Goal: Task Accomplishment & Management: Manage account settings

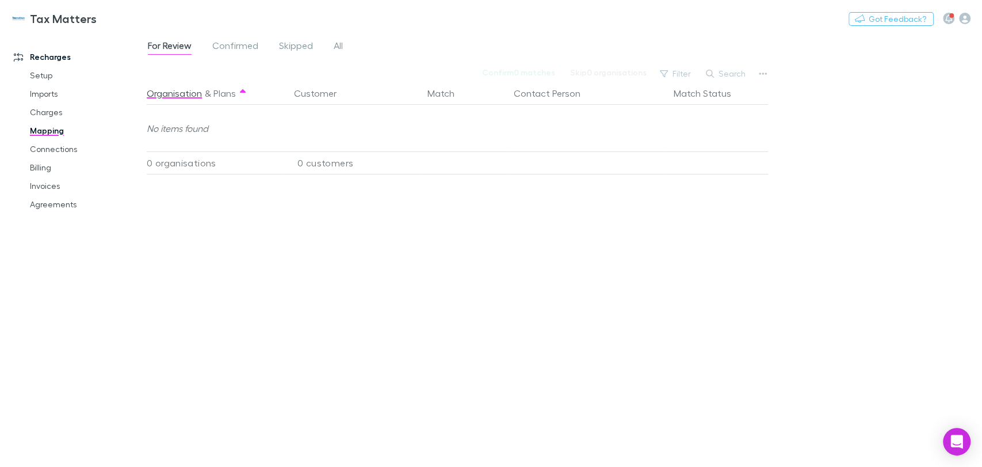
drag, startPoint x: 785, startPoint y: 328, endPoint x: 451, endPoint y: 278, distance: 337.4
click at [784, 328] on div "For Review Confirmed Skipped All Confirm 0 matches Skip 0 organisations Filter …" at bounding box center [564, 249] width 835 height 434
click at [47, 204] on link "Agreements" at bounding box center [86, 204] width 137 height 18
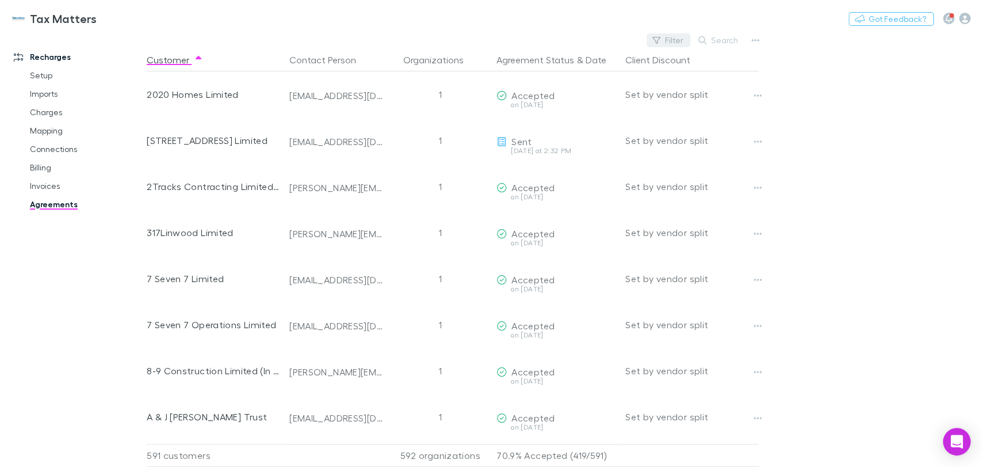
click at [663, 40] on button "Filter" at bounding box center [669, 40] width 44 height 14
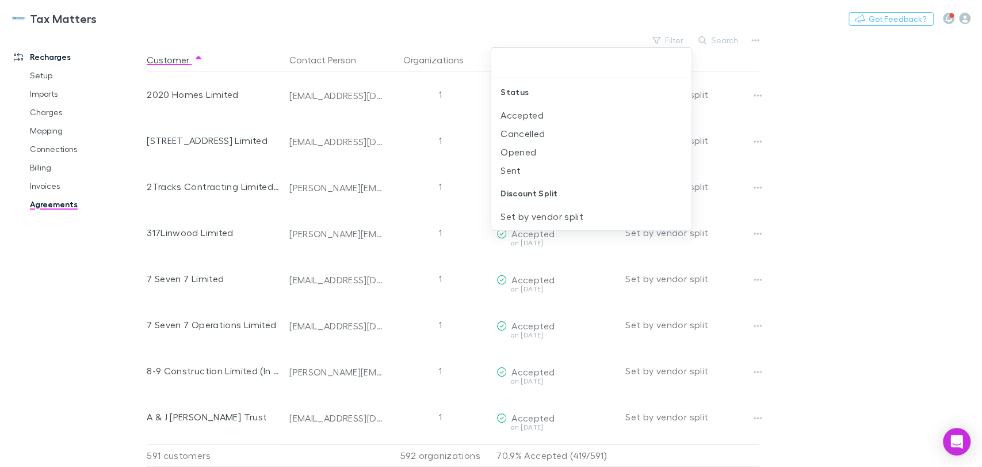
click at [48, 147] on div at bounding box center [491, 233] width 982 height 467
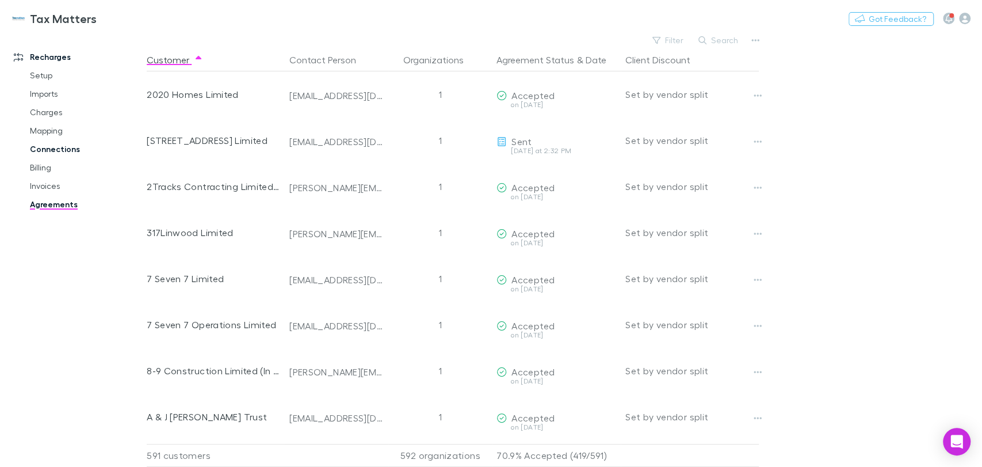
click at [59, 148] on link "Connections" at bounding box center [86, 149] width 137 height 18
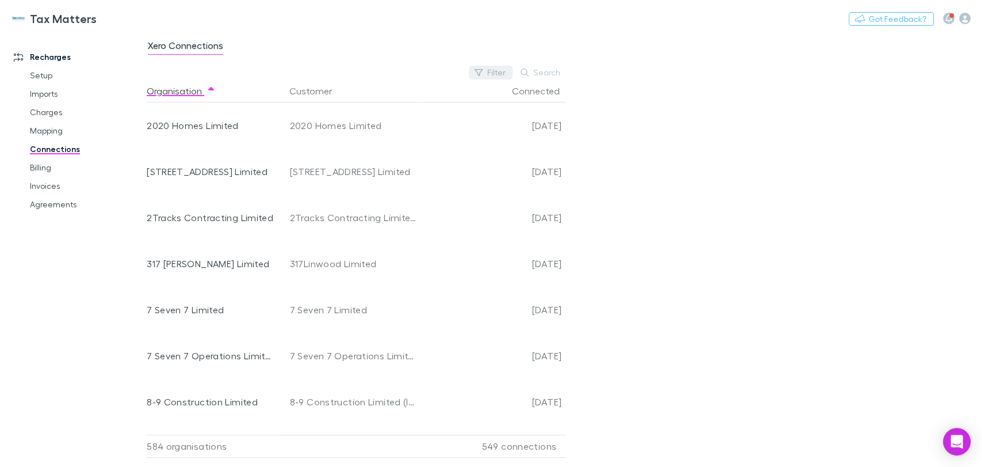
click at [502, 74] on button "Filter" at bounding box center [491, 73] width 44 height 14
click at [329, 166] on li "No" at bounding box center [414, 165] width 200 height 18
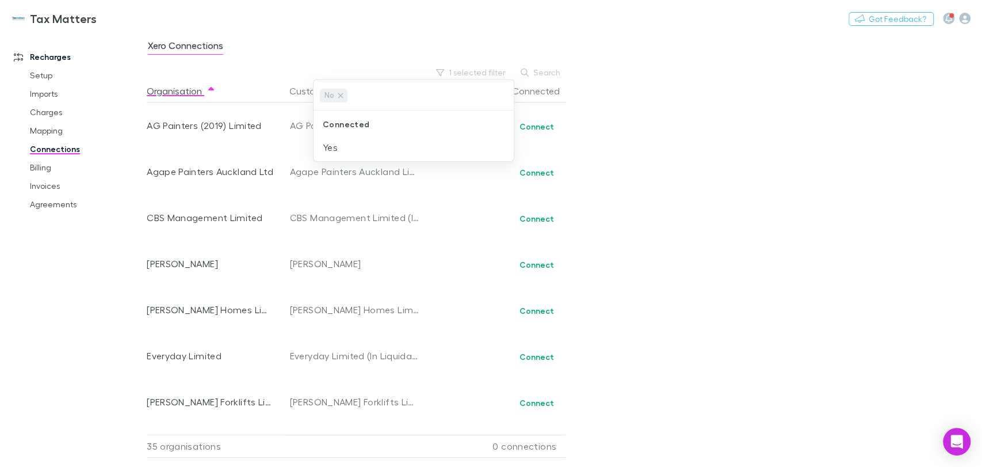
click at [635, 125] on div at bounding box center [491, 233] width 982 height 467
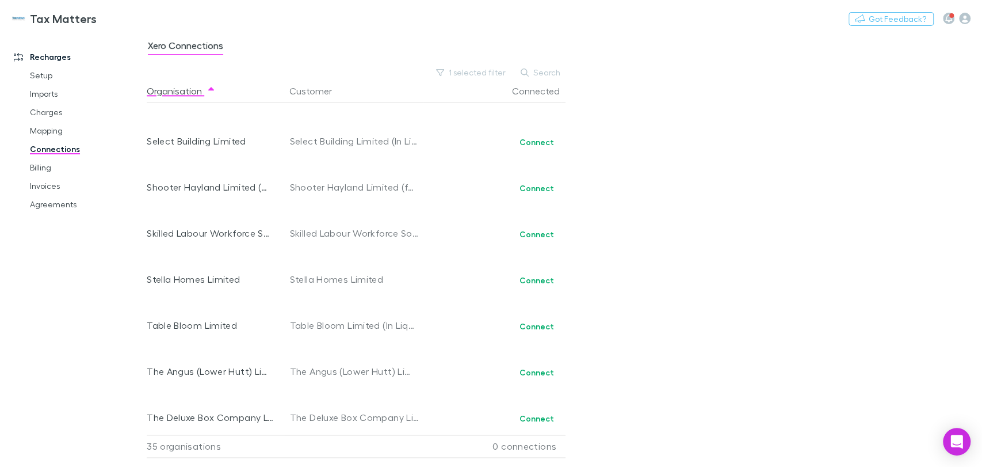
scroll to position [1279, 0]
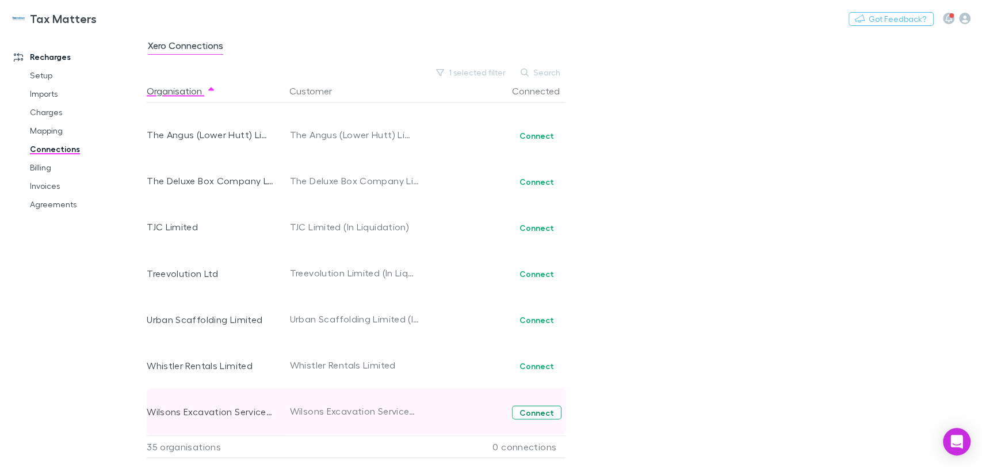
click at [536, 411] on button "Connect" at bounding box center [536, 412] width 49 height 14
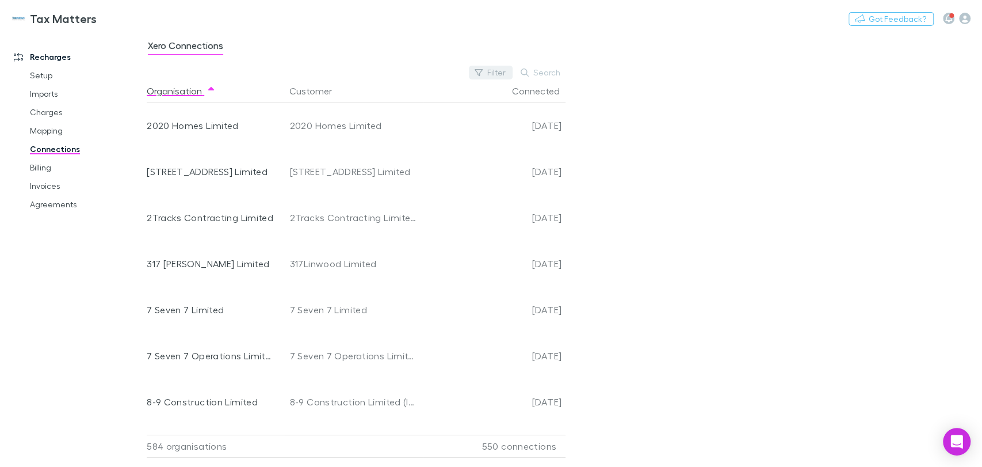
click at [492, 72] on button "Filter" at bounding box center [491, 73] width 44 height 14
click at [368, 168] on li "No" at bounding box center [414, 165] width 200 height 18
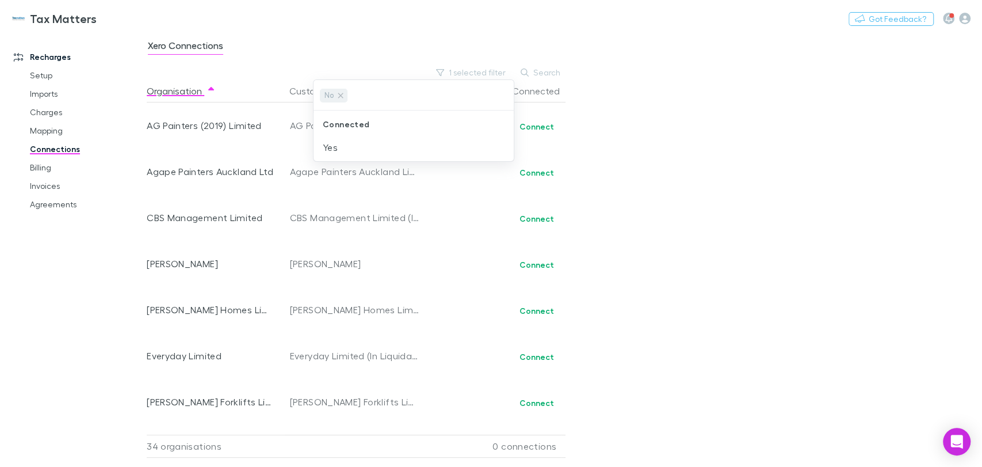
click at [761, 178] on div at bounding box center [491, 233] width 982 height 467
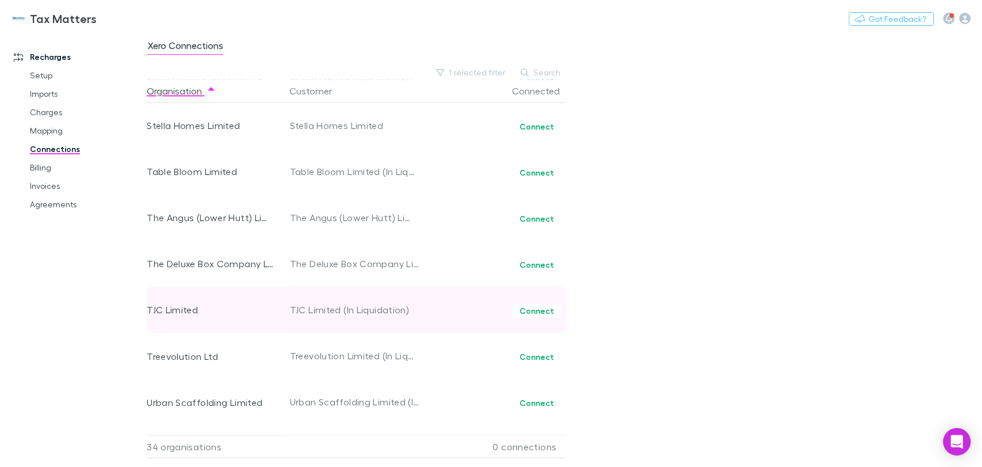
scroll to position [1233, 0]
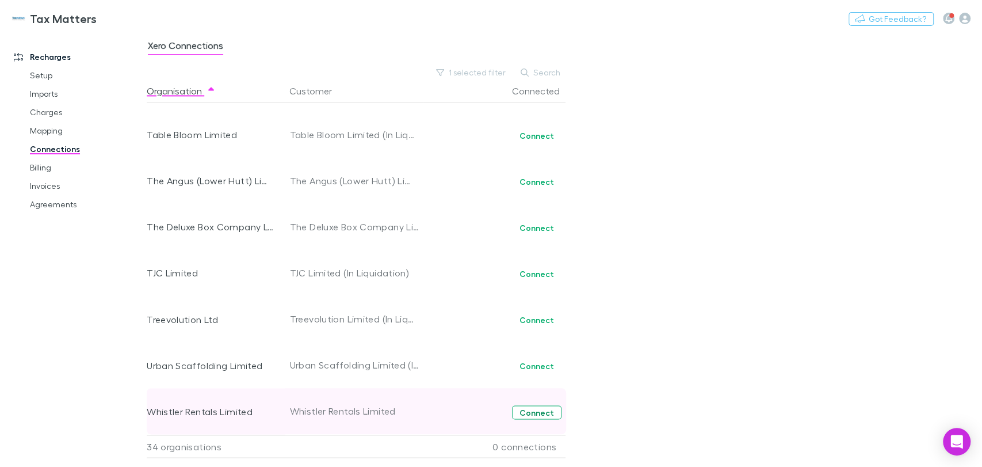
click at [532, 411] on button "Connect" at bounding box center [536, 412] width 49 height 14
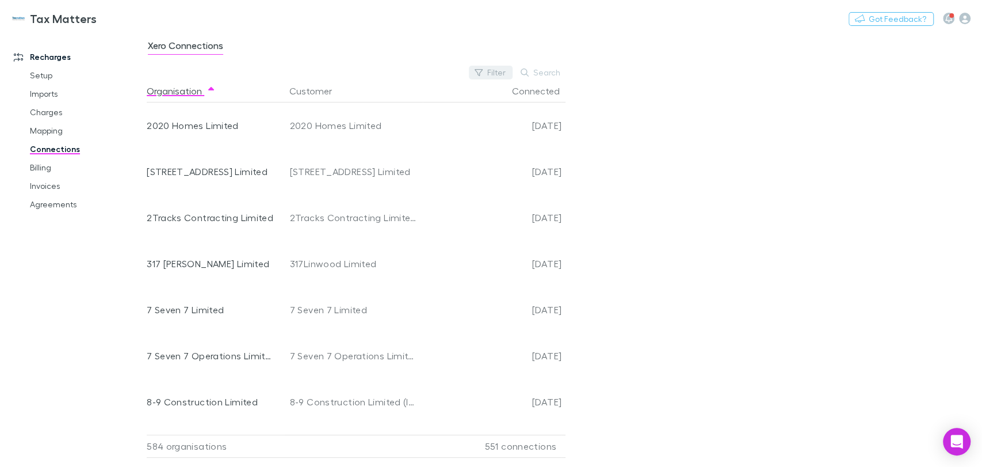
click at [506, 73] on button "Filter" at bounding box center [491, 73] width 44 height 14
click at [326, 163] on li "No" at bounding box center [414, 165] width 200 height 18
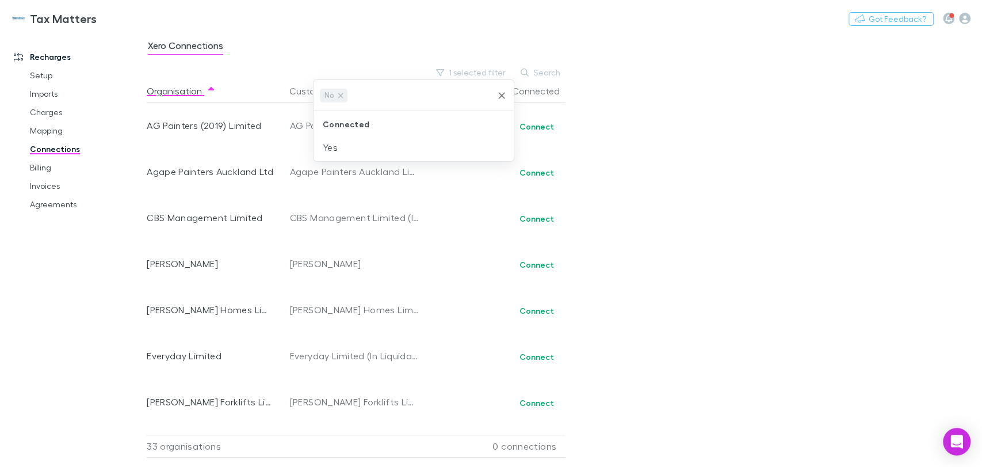
click at [730, 201] on div at bounding box center [491, 233] width 982 height 467
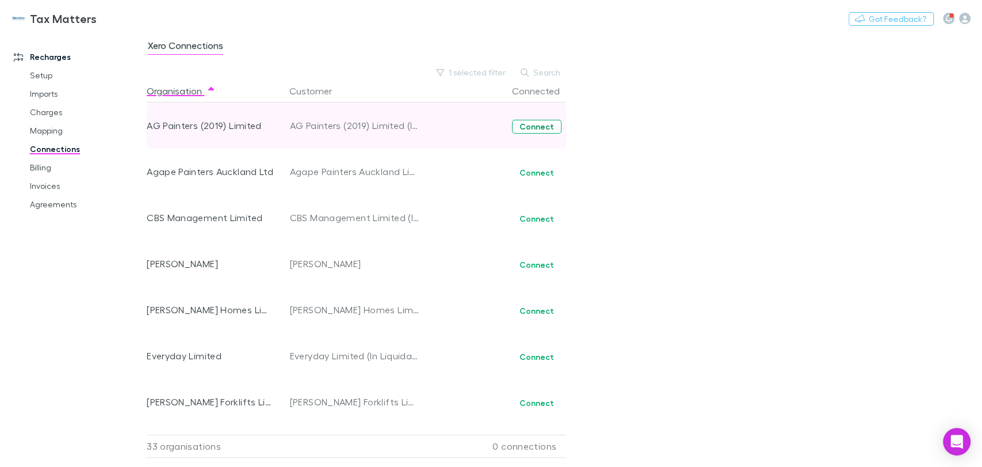
click at [536, 126] on button "Connect" at bounding box center [536, 127] width 49 height 14
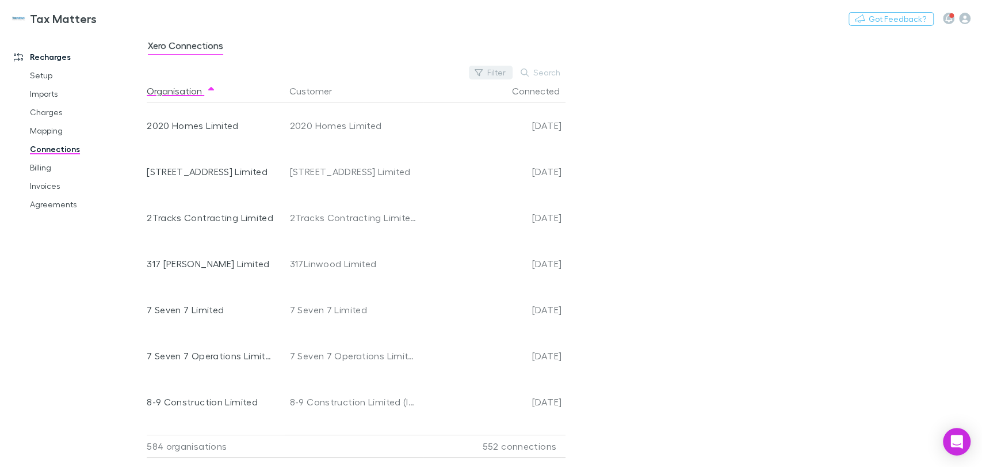
click at [488, 70] on button "Filter" at bounding box center [491, 73] width 44 height 14
click at [343, 166] on li "No" at bounding box center [414, 165] width 200 height 18
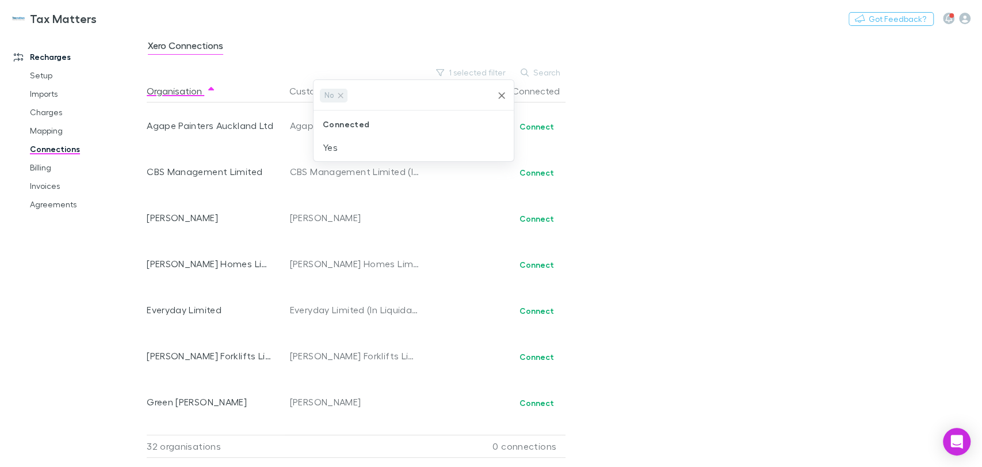
click at [534, 125] on div at bounding box center [491, 233] width 982 height 467
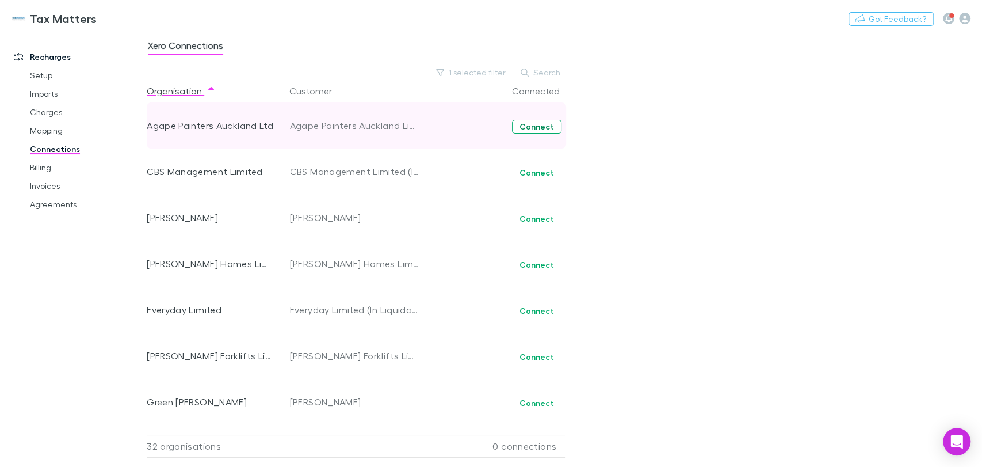
click at [537, 126] on button "Connect" at bounding box center [536, 127] width 49 height 14
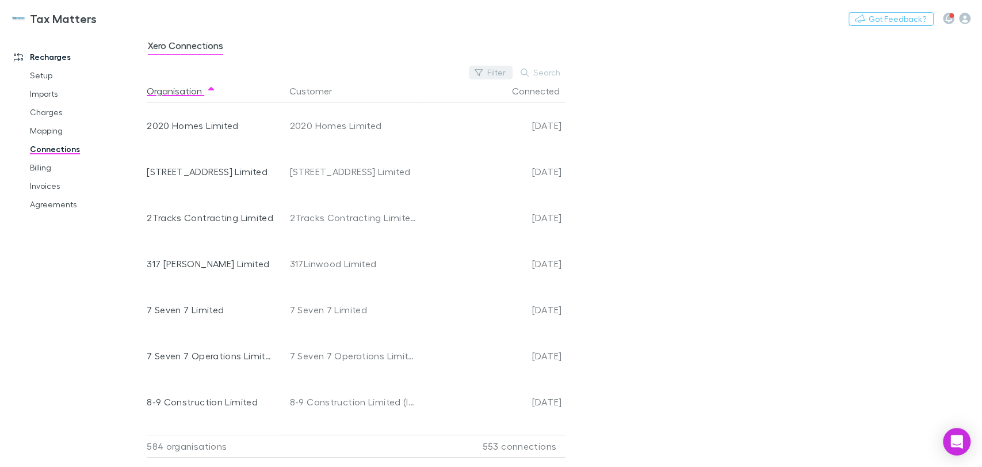
click at [493, 72] on button "Filter" at bounding box center [491, 73] width 44 height 14
click at [333, 167] on li "No" at bounding box center [414, 165] width 200 height 18
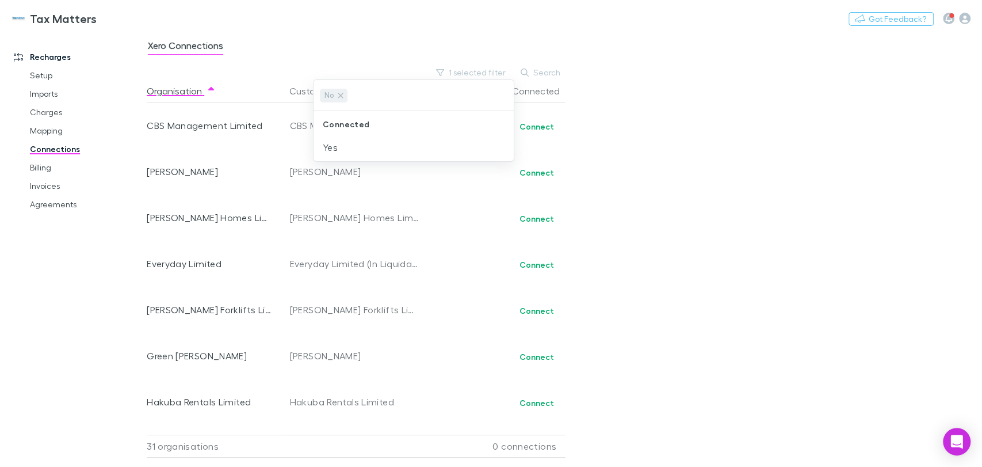
click at [541, 130] on div at bounding box center [491, 233] width 982 height 467
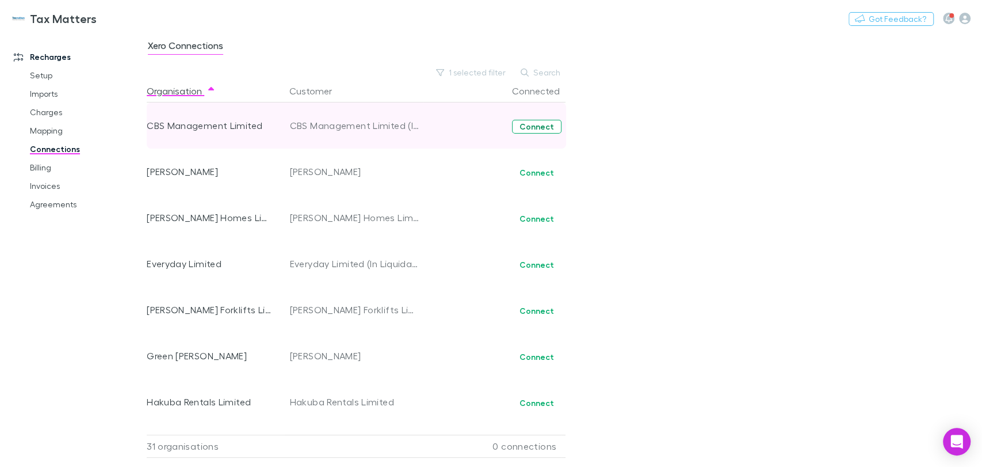
click at [539, 125] on button "Connect" at bounding box center [536, 127] width 49 height 14
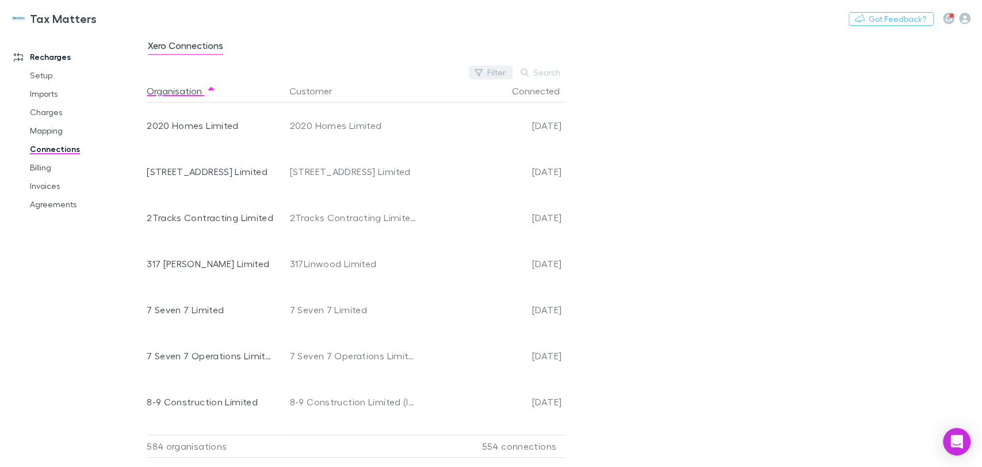
click at [496, 71] on button "Filter" at bounding box center [491, 73] width 44 height 14
click at [335, 165] on li "No" at bounding box center [414, 165] width 200 height 18
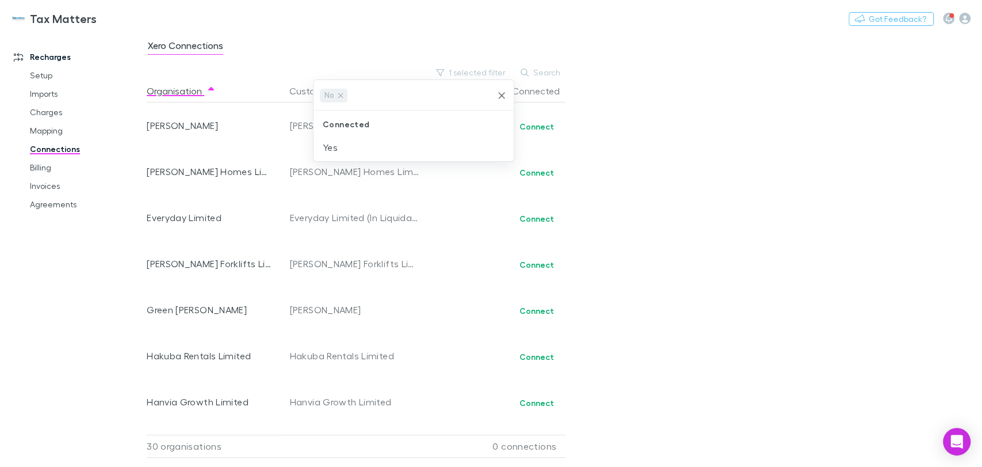
click at [897, 164] on div at bounding box center [491, 233] width 982 height 467
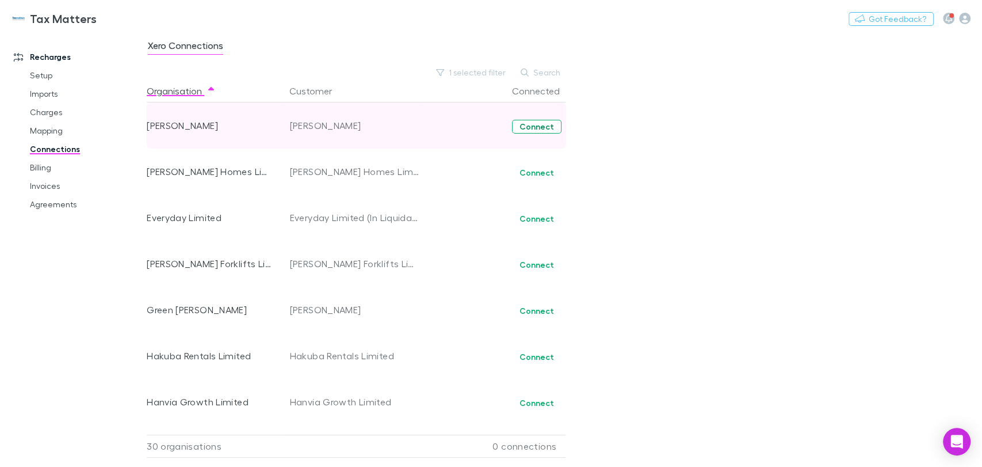
click at [546, 126] on button "Connect" at bounding box center [536, 127] width 49 height 14
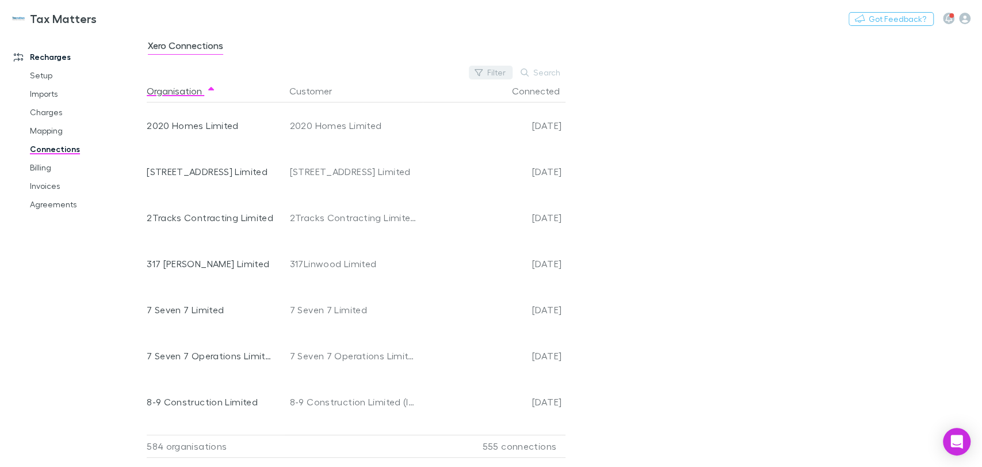
click at [489, 75] on button "Filter" at bounding box center [491, 73] width 44 height 14
click at [336, 169] on li "No" at bounding box center [414, 165] width 200 height 18
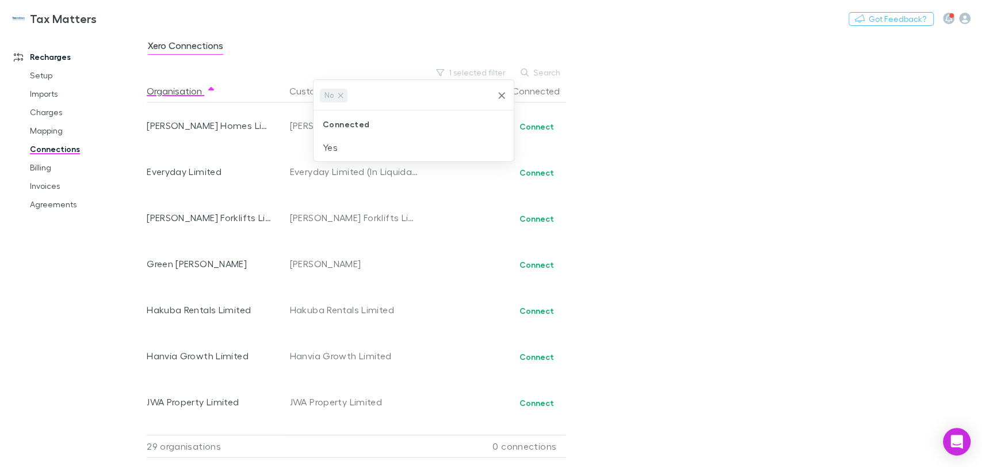
click at [873, 177] on div at bounding box center [491, 233] width 982 height 467
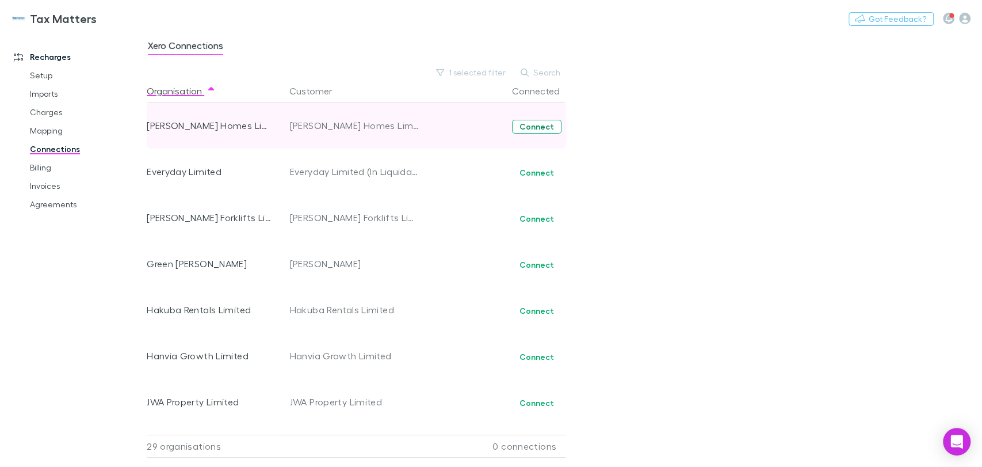
click at [541, 125] on button "Connect" at bounding box center [536, 127] width 49 height 14
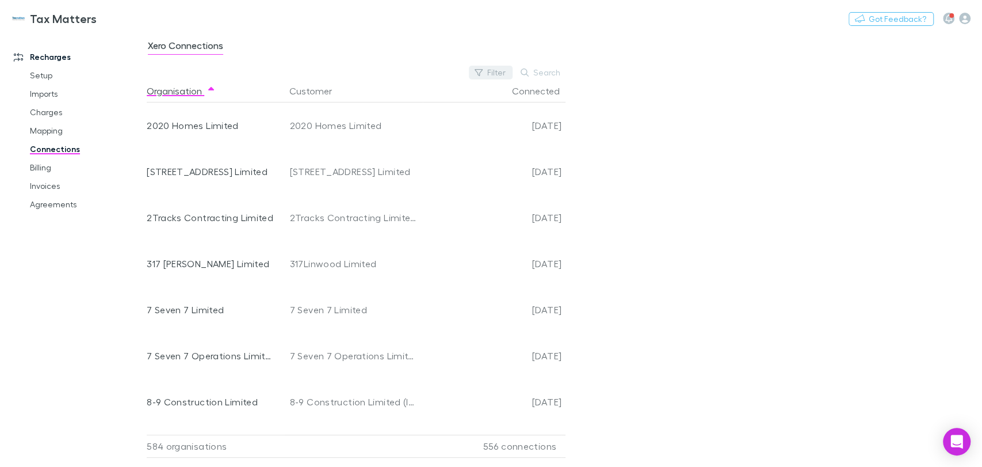
click at [499, 74] on button "Filter" at bounding box center [491, 73] width 44 height 14
click at [332, 170] on li "No" at bounding box center [414, 165] width 200 height 18
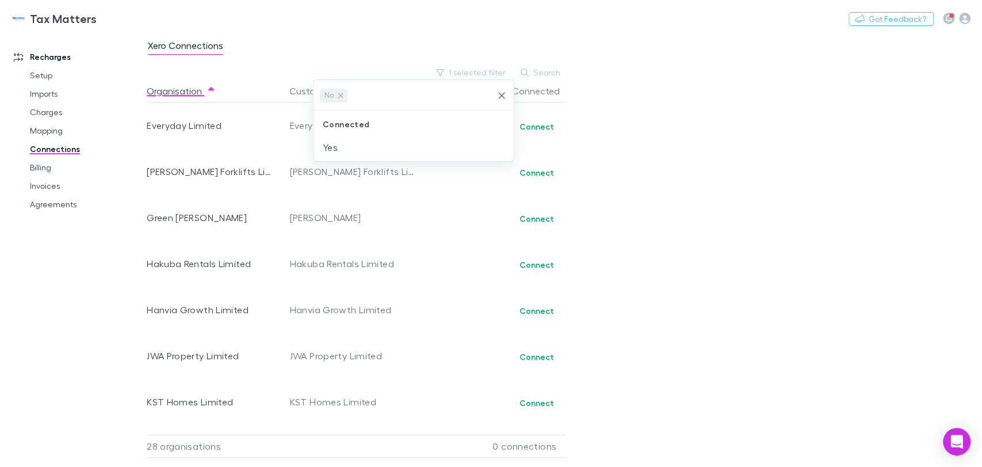
click at [791, 167] on div at bounding box center [491, 233] width 982 height 467
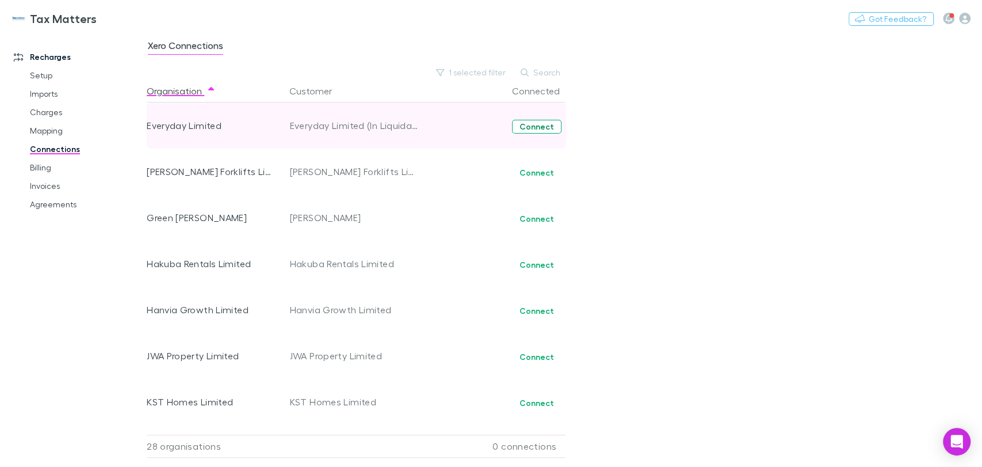
click at [528, 131] on button "Connect" at bounding box center [536, 127] width 49 height 14
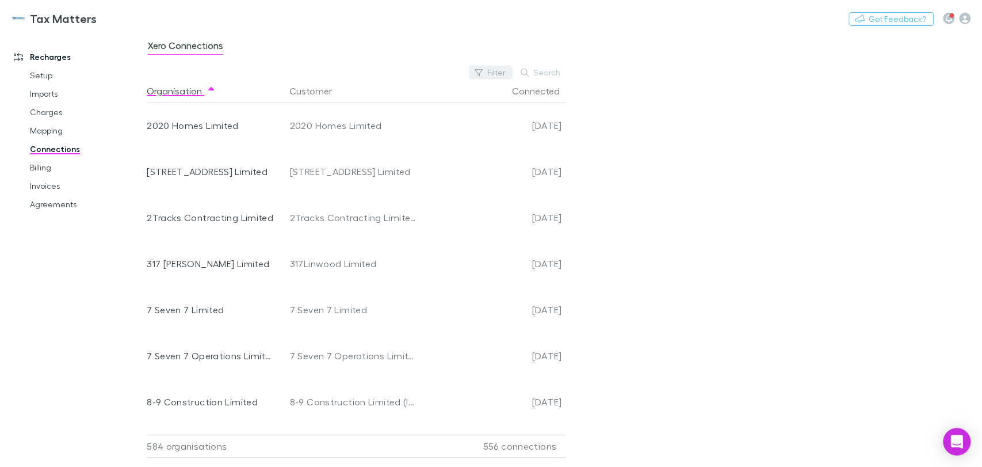
click at [502, 77] on button "Filter" at bounding box center [491, 73] width 44 height 14
click at [342, 158] on li "No" at bounding box center [414, 165] width 200 height 18
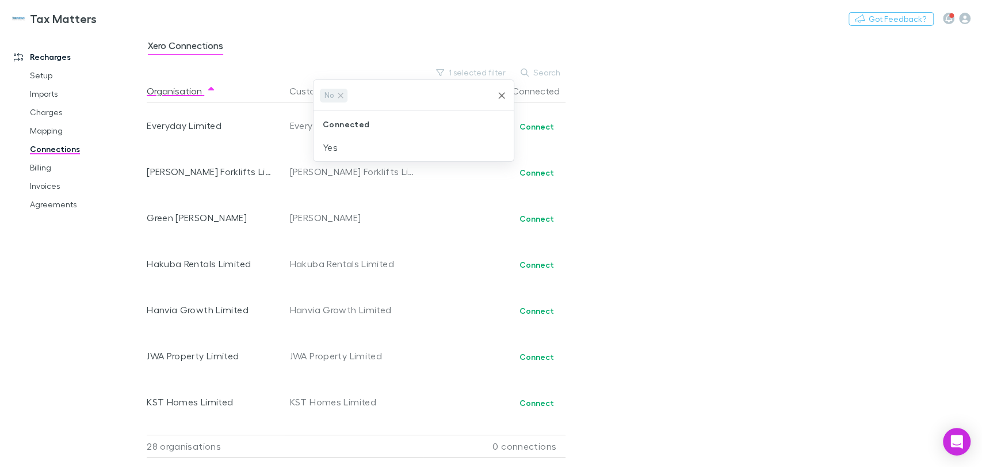
click at [755, 140] on div at bounding box center [491, 233] width 982 height 467
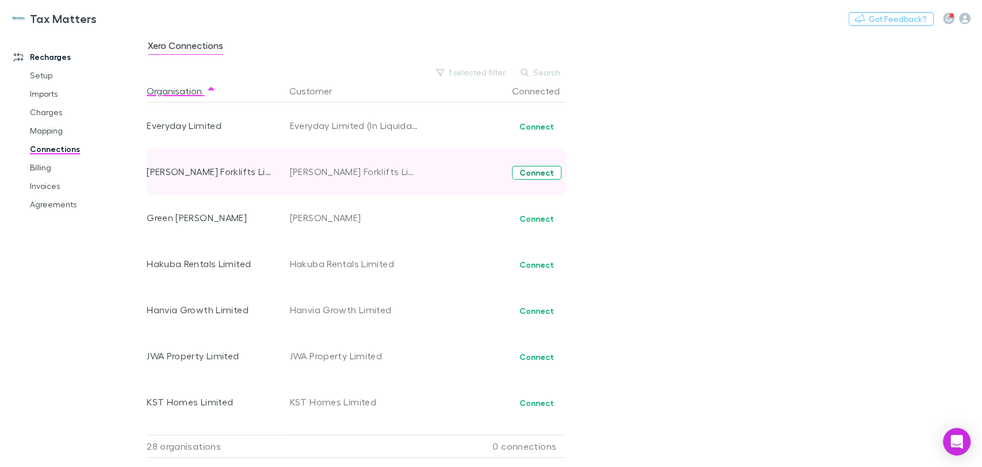
click at [538, 174] on button "Connect" at bounding box center [536, 173] width 49 height 14
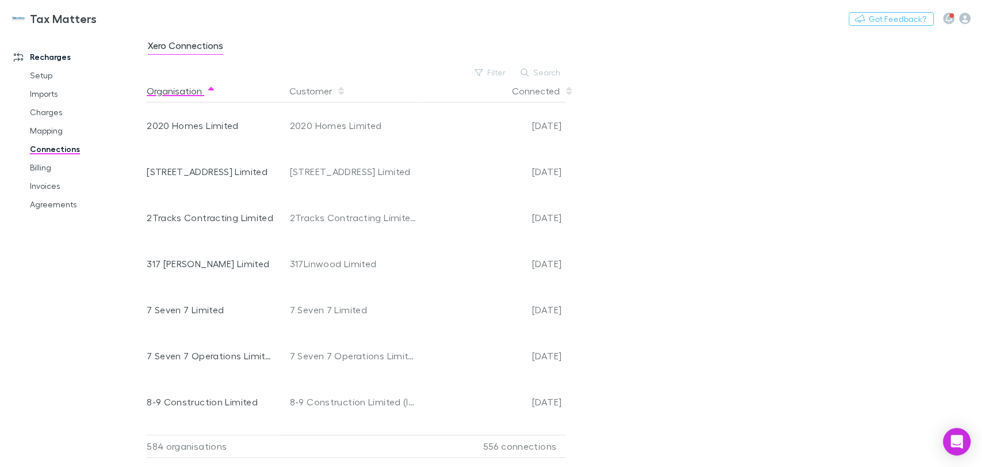
click at [494, 79] on div "Connected" at bounding box center [492, 90] width 138 height 23
click at [496, 72] on button "Filter" at bounding box center [491, 73] width 44 height 14
click at [380, 159] on li "No" at bounding box center [414, 165] width 200 height 18
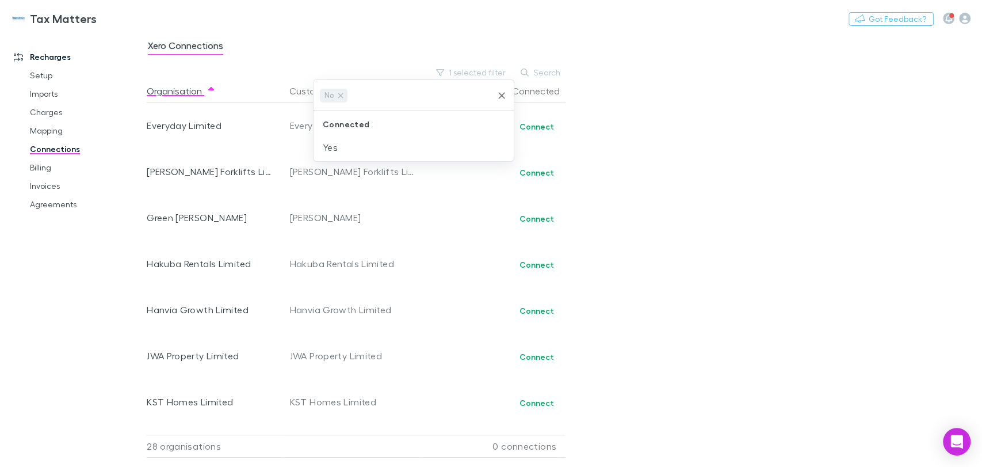
click at [502, 91] on icon "Clear" at bounding box center [502, 96] width 12 height 12
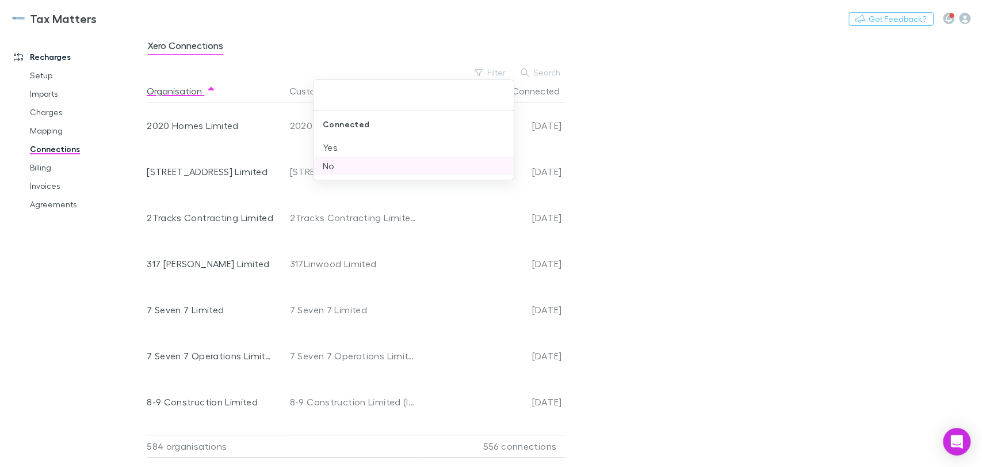
click at [326, 166] on li "No" at bounding box center [414, 165] width 200 height 18
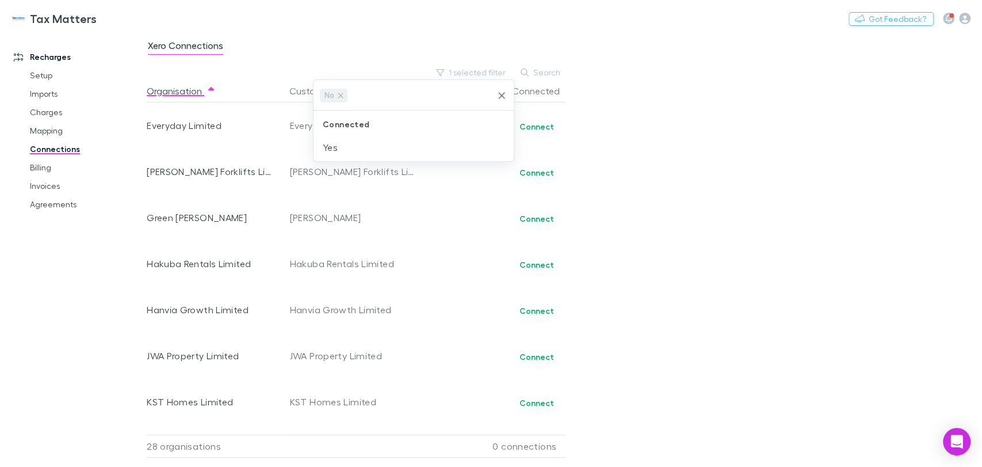
click at [455, 270] on div at bounding box center [491, 233] width 982 height 467
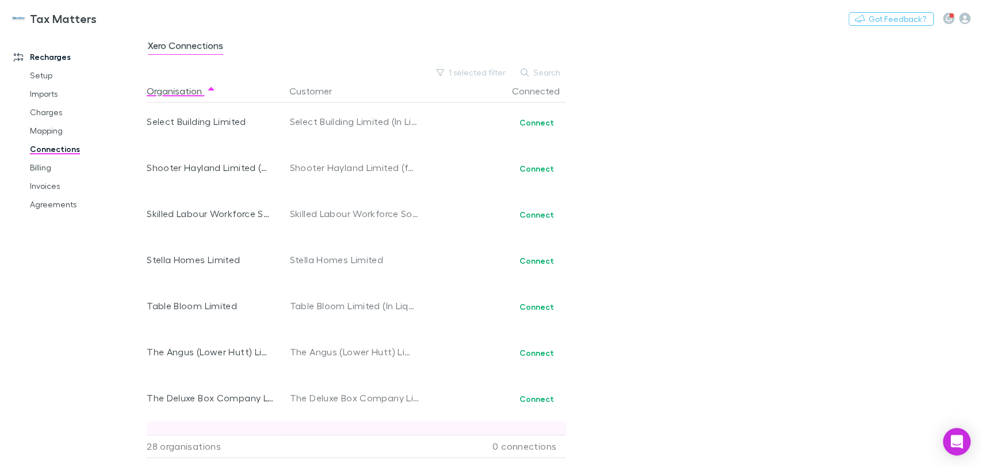
scroll to position [829, 0]
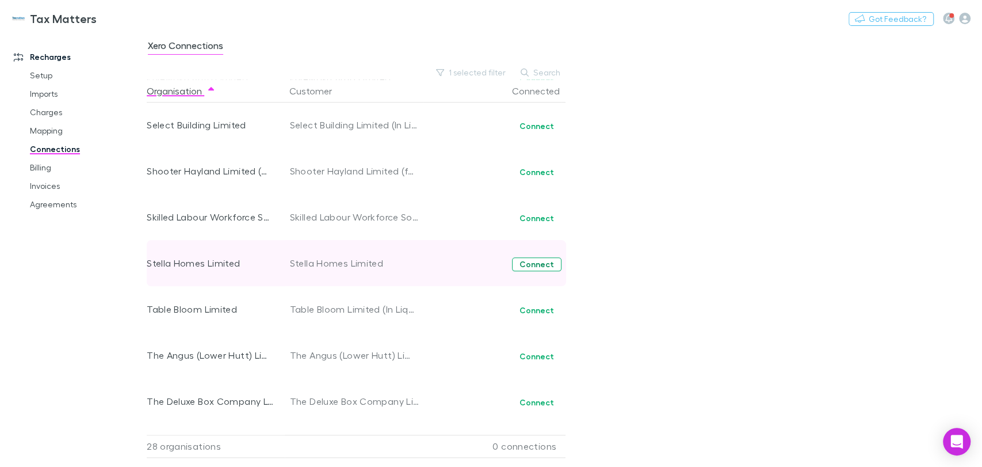
click at [547, 266] on button "Connect" at bounding box center [536, 264] width 49 height 14
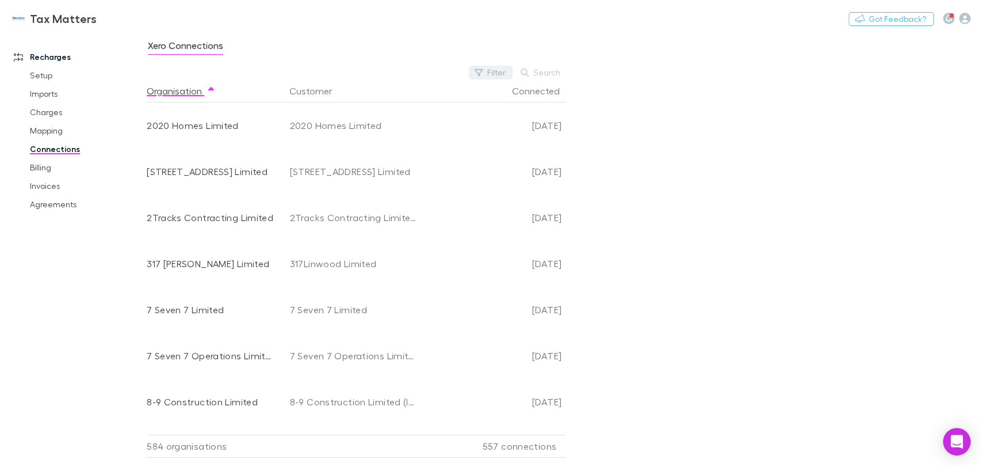
click at [498, 76] on button "Filter" at bounding box center [491, 73] width 44 height 14
click at [345, 170] on li "No" at bounding box center [414, 165] width 200 height 18
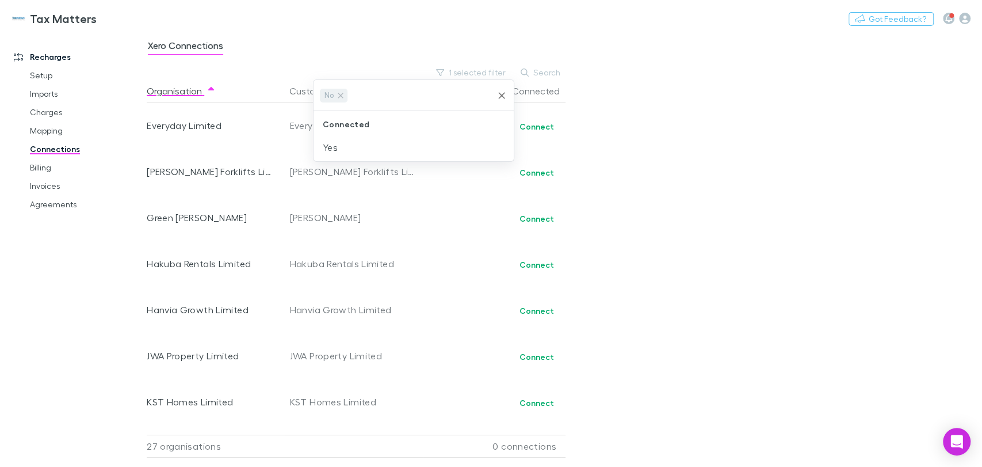
click at [529, 267] on div at bounding box center [491, 233] width 982 height 467
click at [529, 266] on button "Connect" at bounding box center [536, 265] width 49 height 14
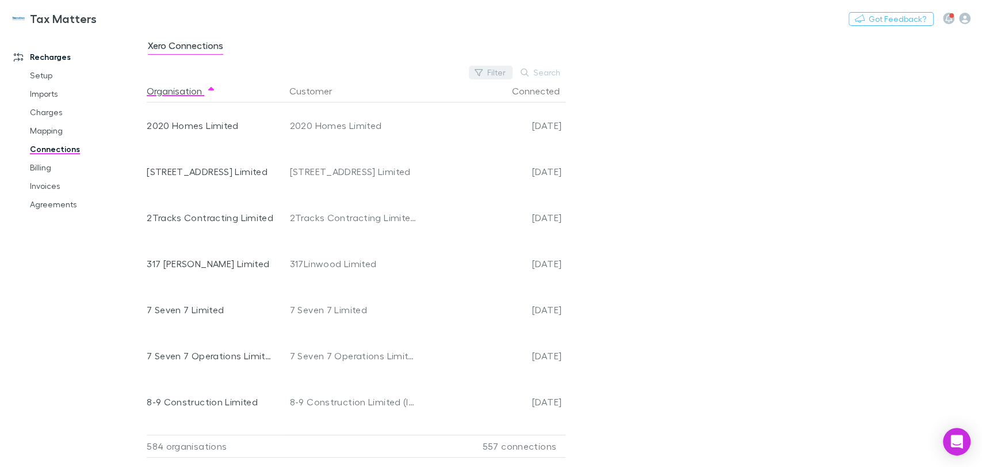
click at [486, 71] on button "Filter" at bounding box center [491, 73] width 44 height 14
click at [357, 164] on li "No" at bounding box center [414, 165] width 200 height 18
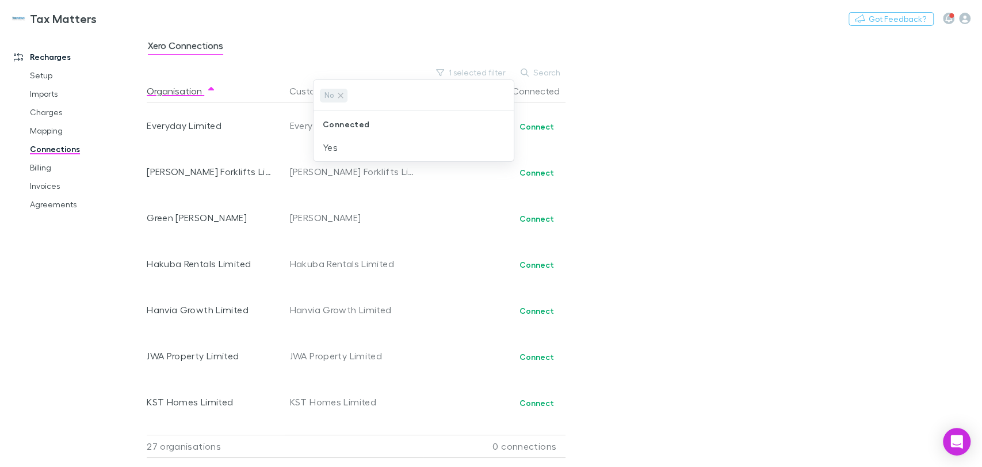
click at [537, 360] on div at bounding box center [491, 233] width 982 height 467
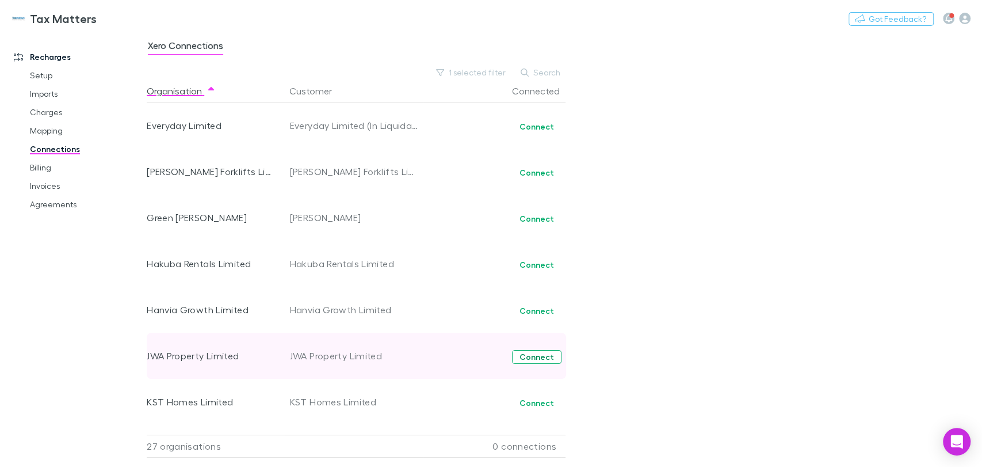
click at [532, 356] on button "Connect" at bounding box center [536, 357] width 49 height 14
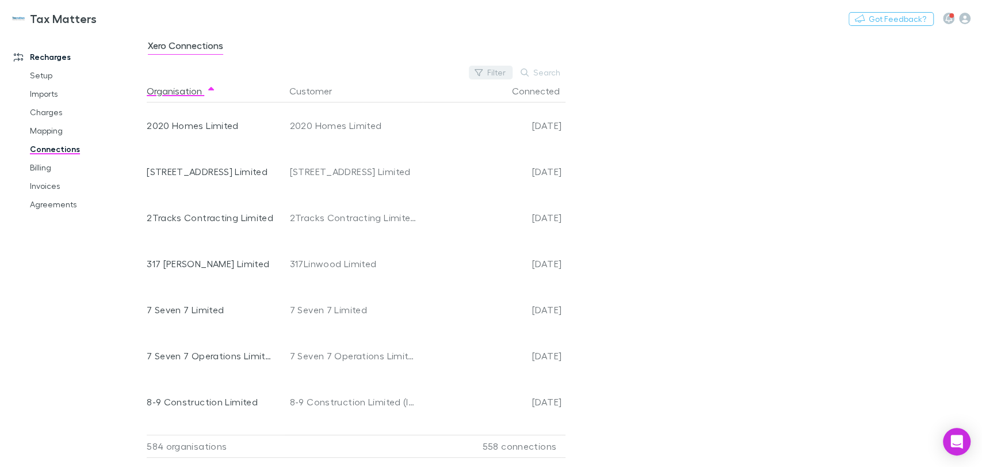
click at [492, 74] on button "Filter" at bounding box center [491, 73] width 44 height 14
click at [339, 168] on li "No" at bounding box center [414, 165] width 200 height 18
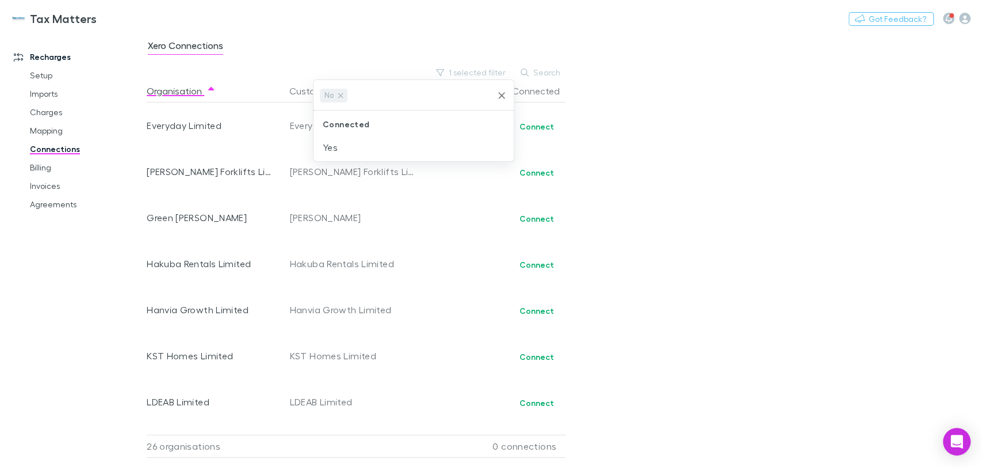
click at [502, 96] on icon "Clear" at bounding box center [502, 96] width 12 height 12
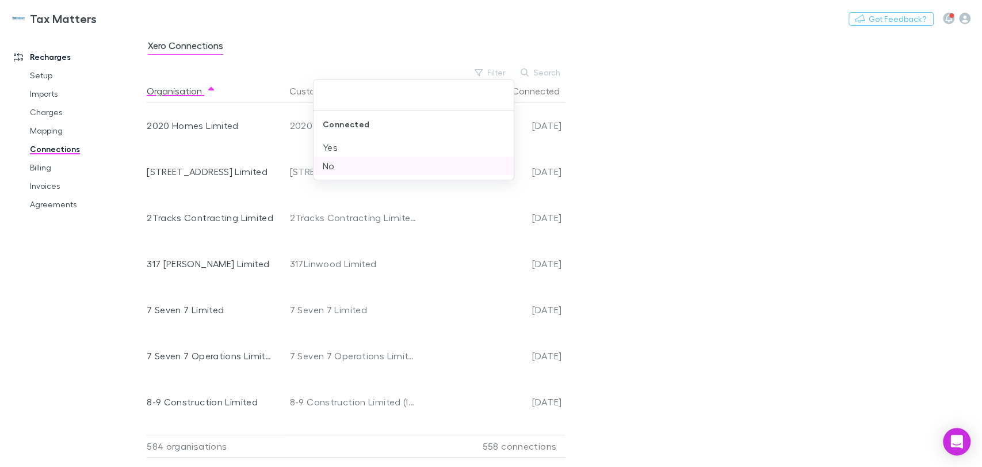
click at [335, 163] on li "No" at bounding box center [414, 165] width 200 height 18
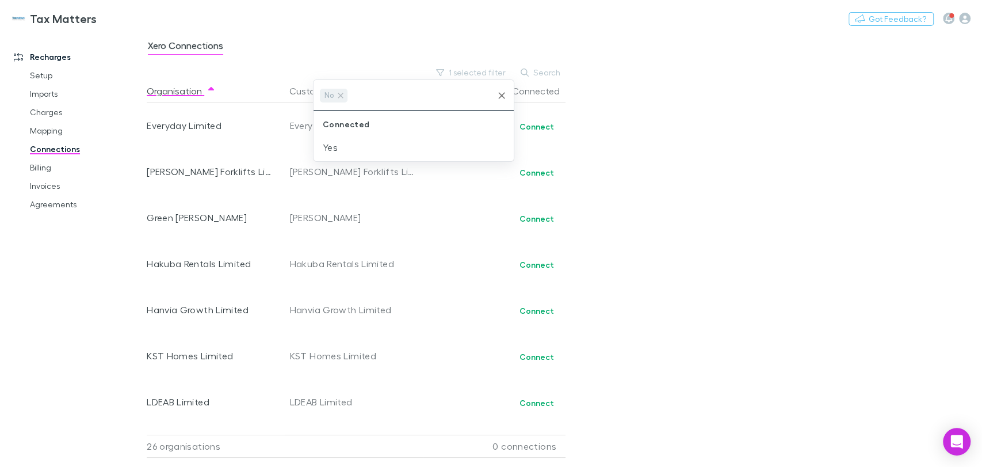
click at [459, 368] on div at bounding box center [491, 233] width 982 height 467
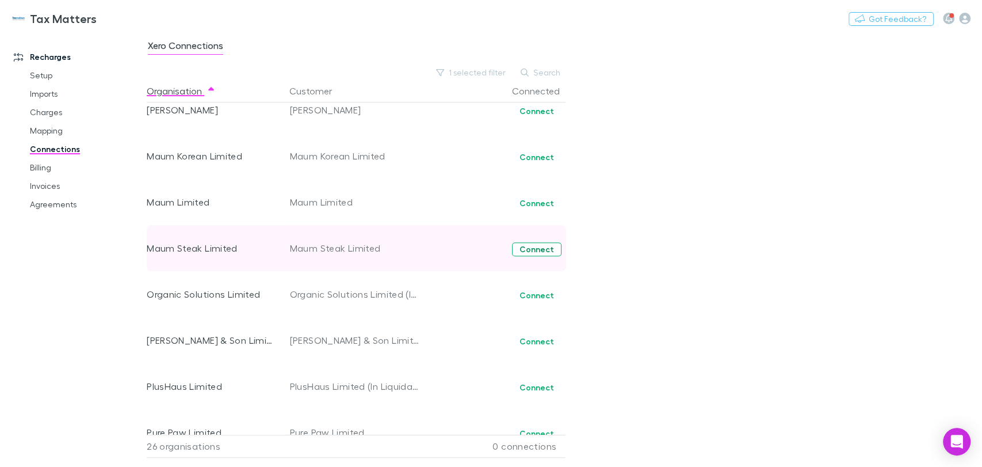
scroll to position [383, 0]
click at [538, 246] on button "Connect" at bounding box center [536, 250] width 49 height 14
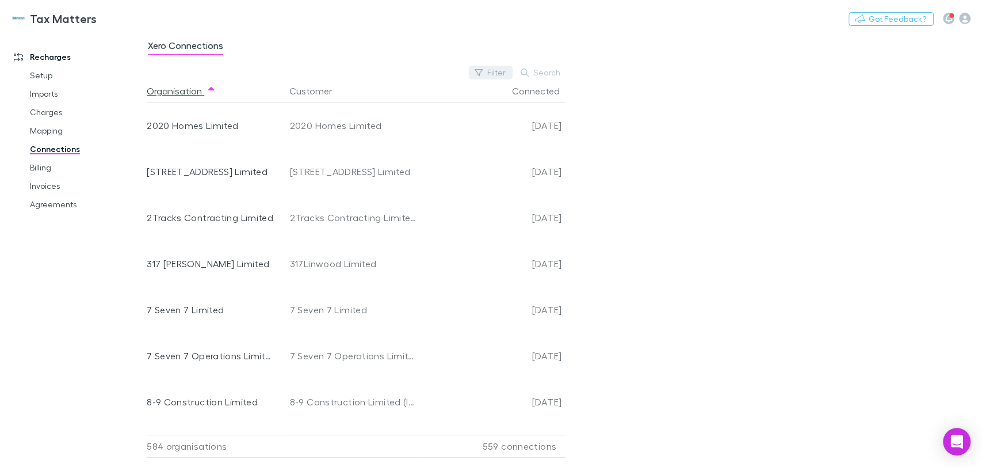
click at [500, 68] on button "Filter" at bounding box center [491, 73] width 44 height 14
click at [323, 162] on li "No" at bounding box center [414, 165] width 200 height 18
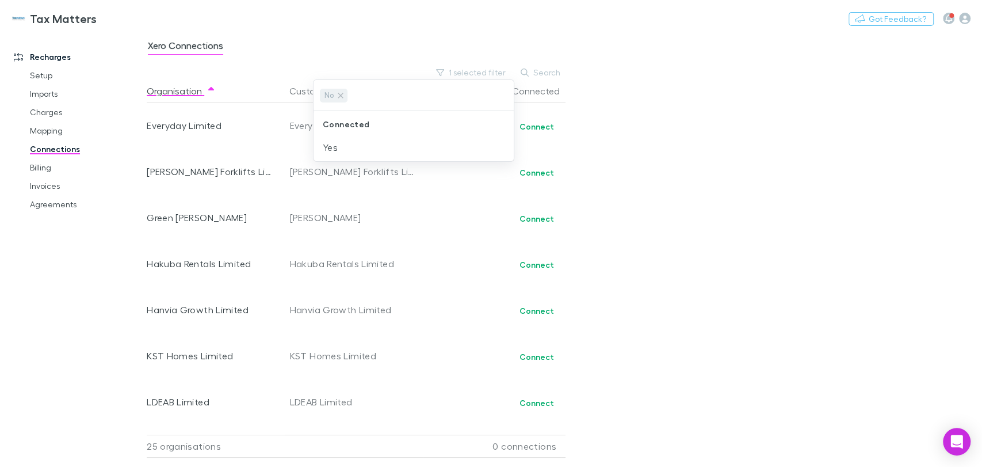
click at [545, 265] on div at bounding box center [491, 233] width 982 height 467
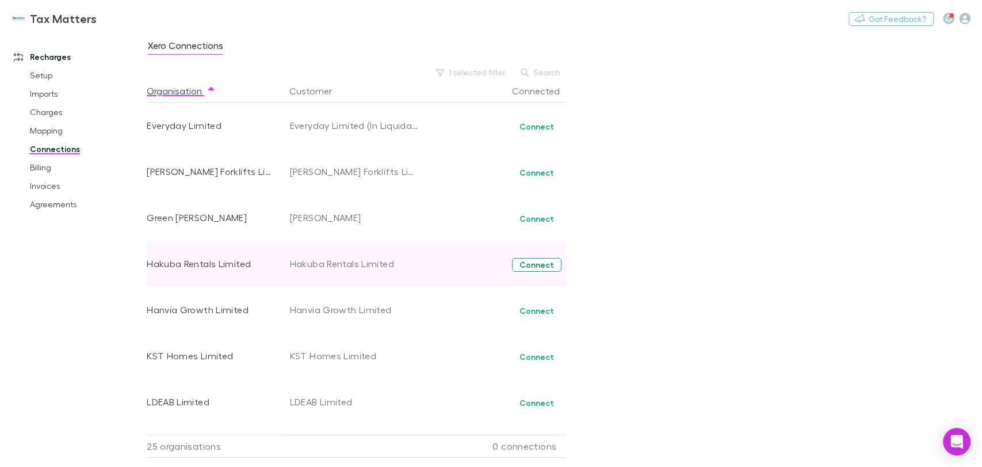
click at [537, 266] on button "Connect" at bounding box center [536, 265] width 49 height 14
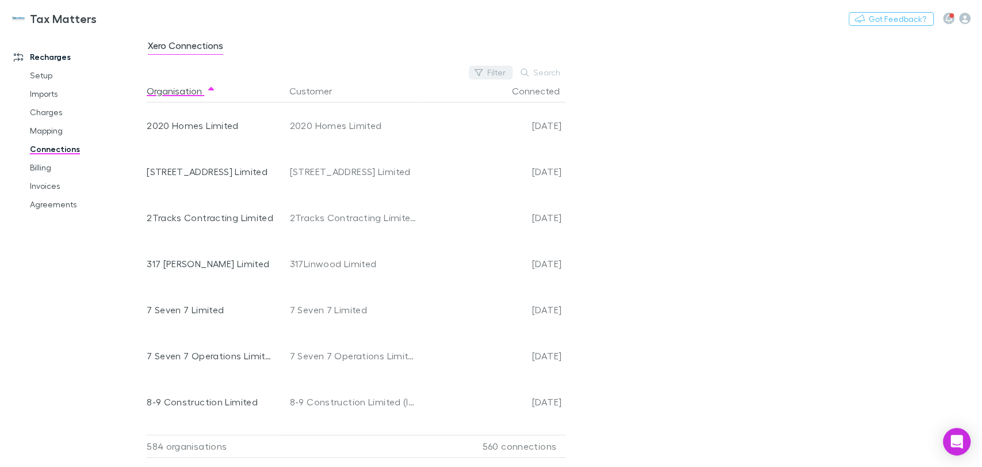
click at [498, 74] on button "Filter" at bounding box center [491, 73] width 44 height 14
click at [335, 165] on li "No" at bounding box center [414, 165] width 200 height 18
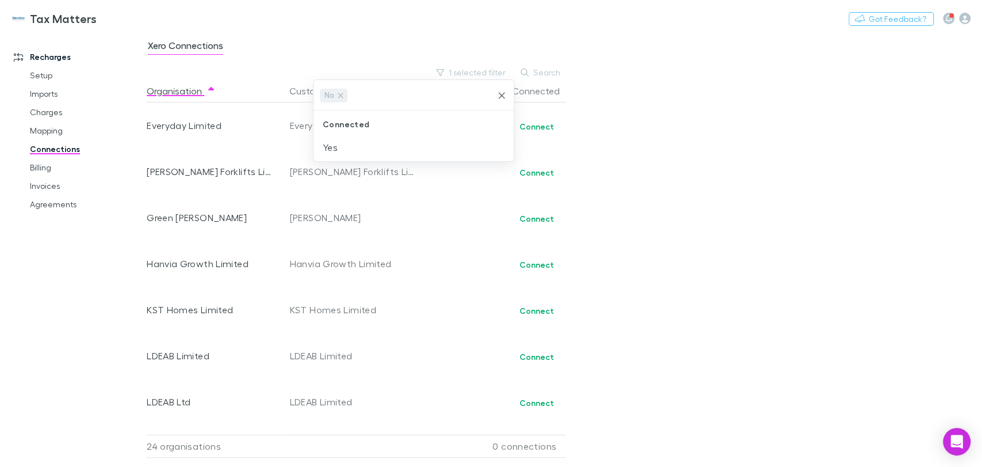
click at [468, 366] on div at bounding box center [491, 233] width 982 height 467
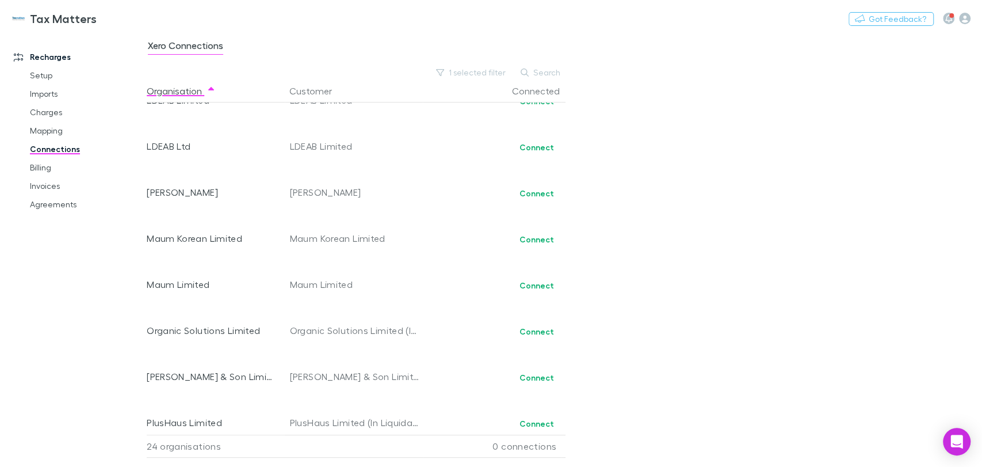
scroll to position [447, 0]
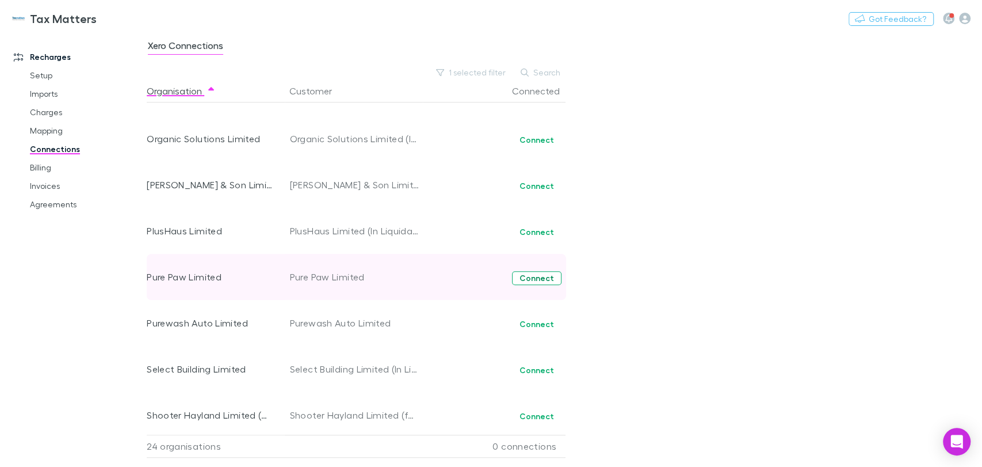
click at [528, 278] on button "Connect" at bounding box center [536, 278] width 49 height 14
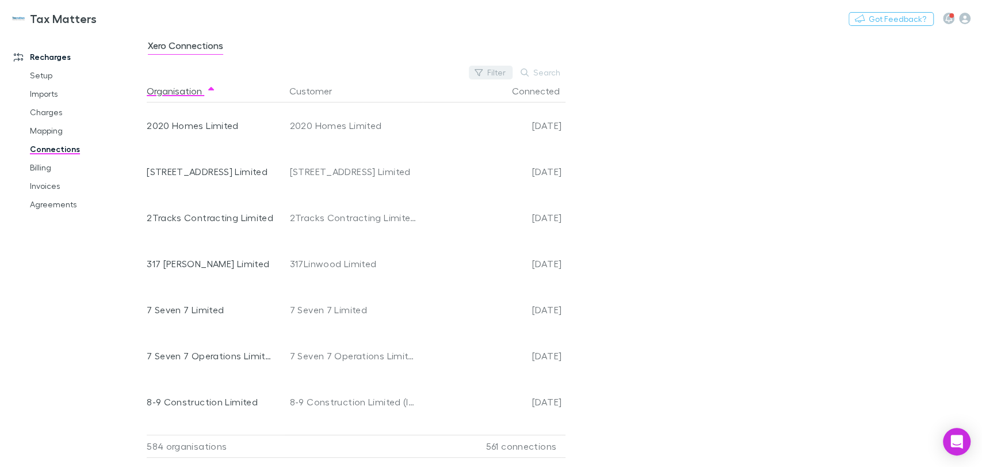
click at [494, 73] on button "Filter" at bounding box center [491, 73] width 44 height 14
click at [333, 166] on li "No" at bounding box center [414, 165] width 200 height 18
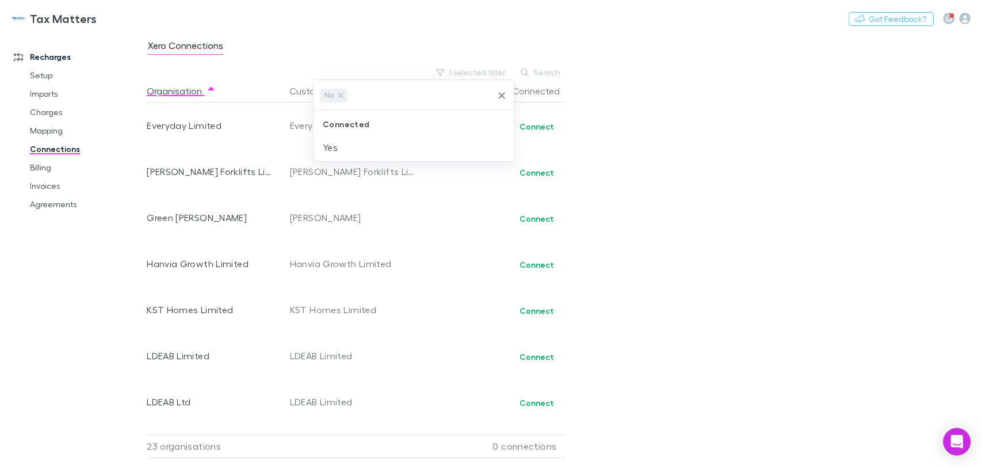
click at [410, 338] on div at bounding box center [491, 233] width 982 height 467
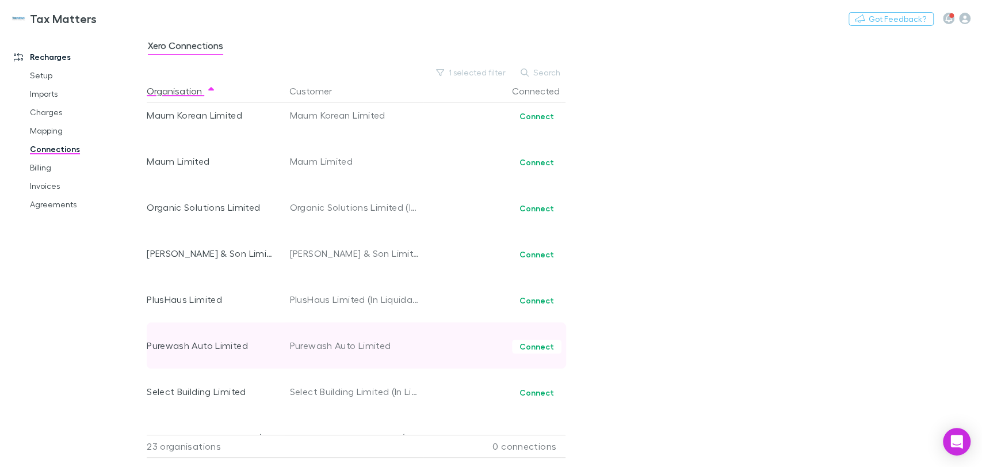
scroll to position [383, 0]
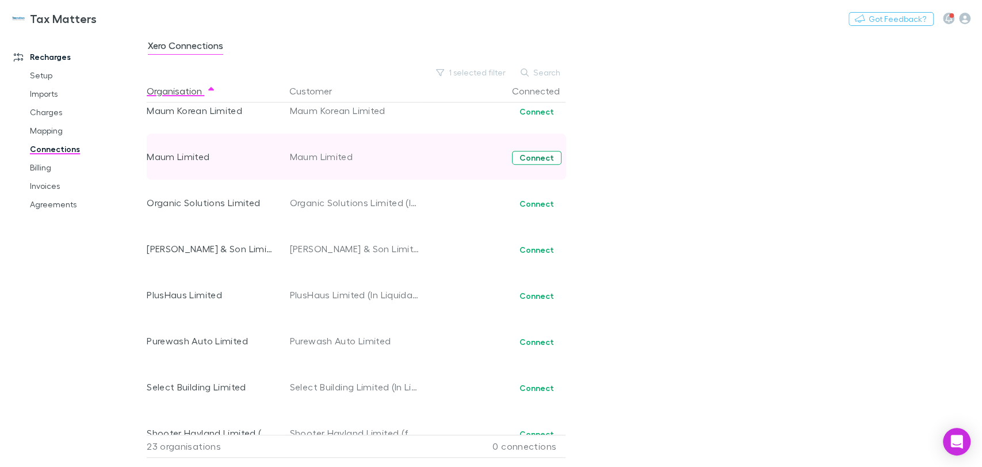
click at [528, 158] on button "Connect" at bounding box center [536, 158] width 49 height 14
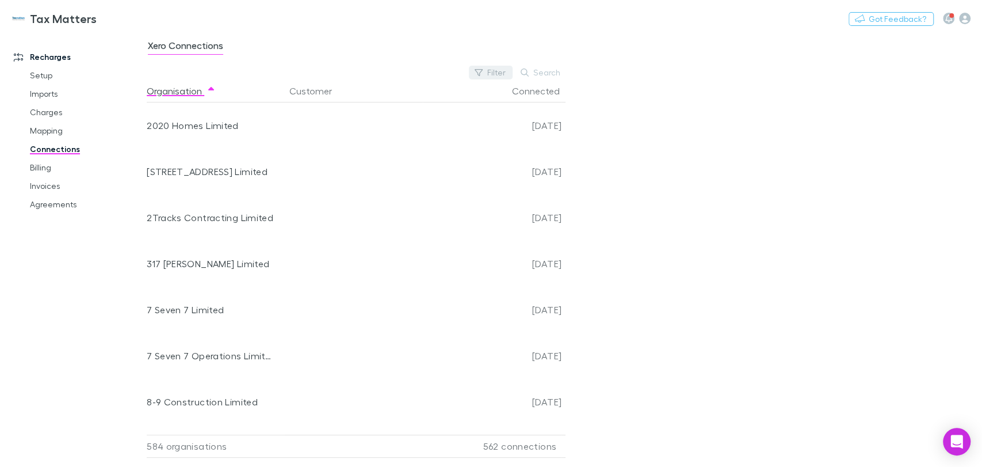
click at [484, 78] on button "Filter" at bounding box center [491, 73] width 44 height 14
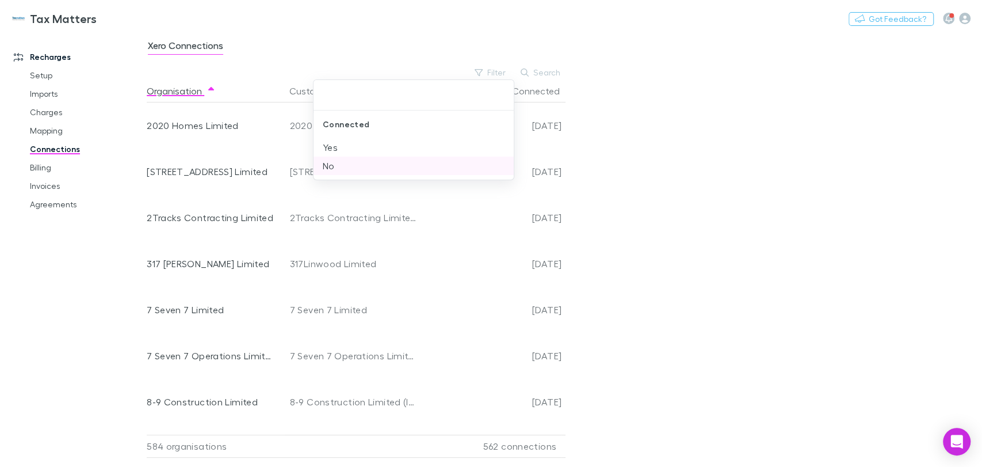
click at [334, 167] on li "No" at bounding box center [414, 165] width 200 height 18
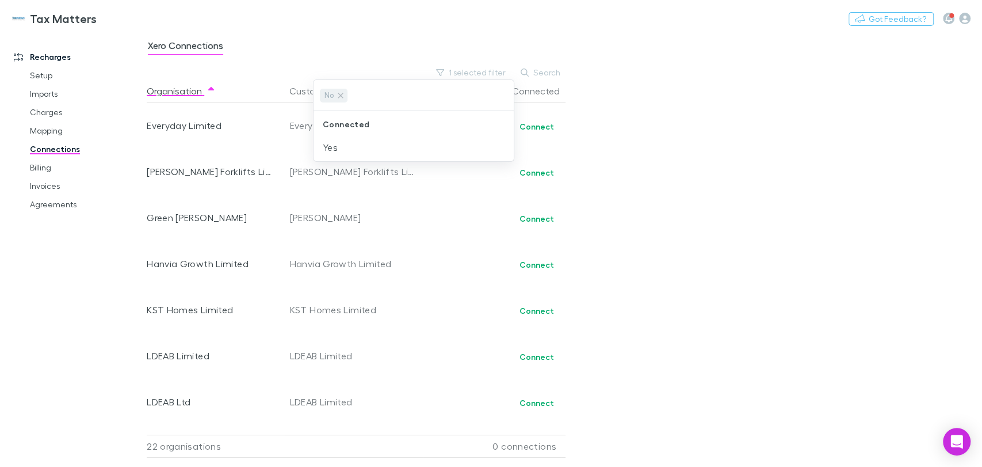
click at [433, 314] on div at bounding box center [491, 233] width 982 height 467
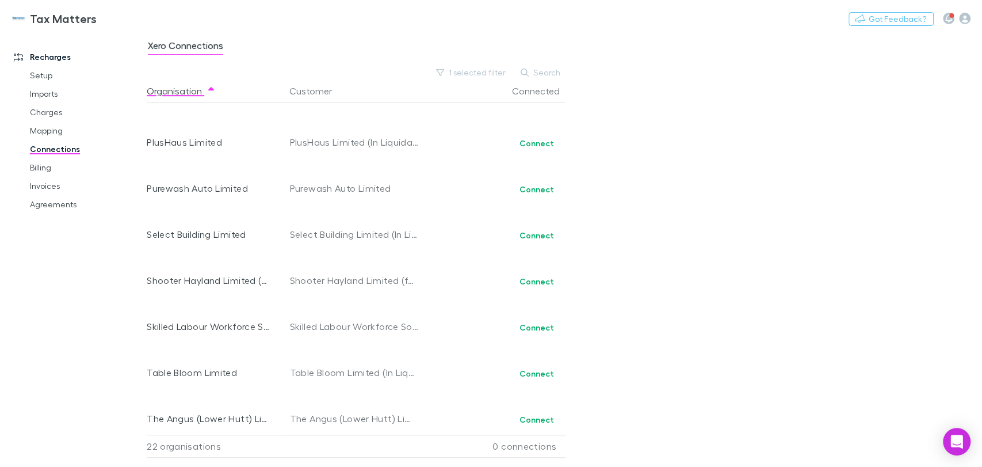
scroll to position [426, 0]
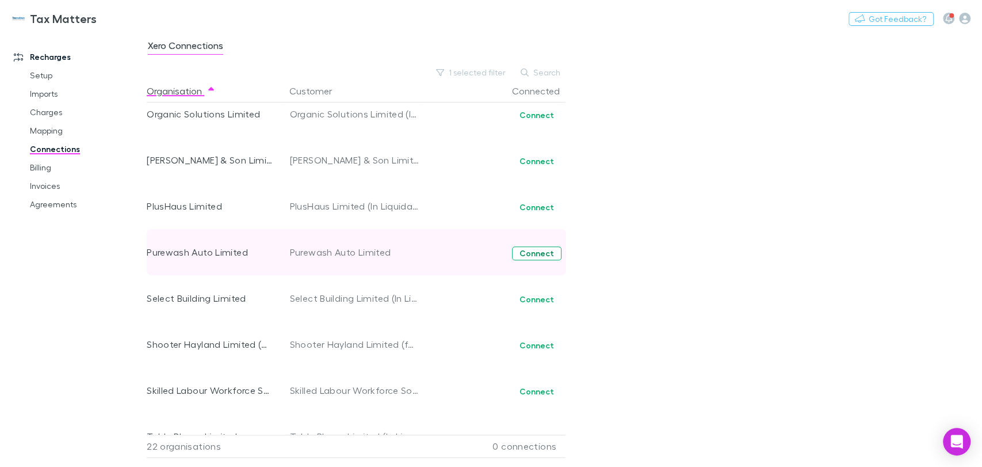
click at [528, 254] on button "Connect" at bounding box center [536, 253] width 49 height 14
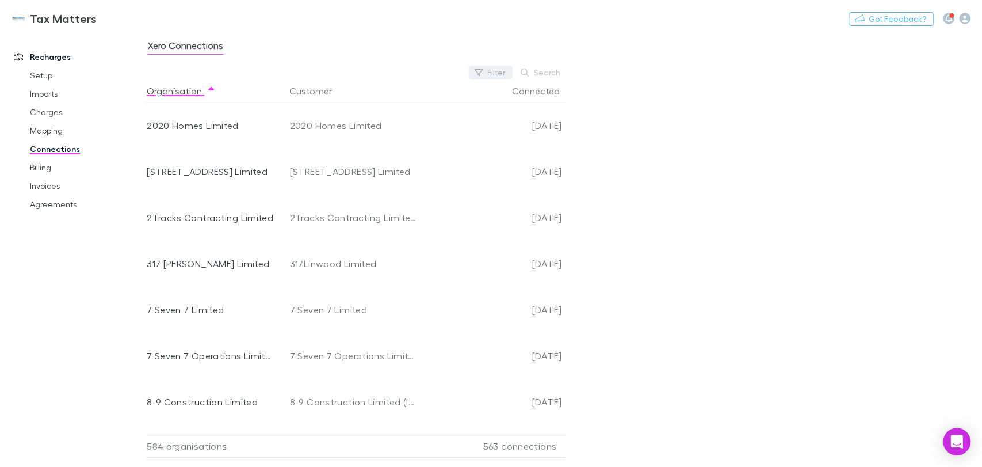
click at [487, 74] on button "Filter" at bounding box center [491, 73] width 44 height 14
click at [326, 166] on li "No" at bounding box center [414, 165] width 200 height 18
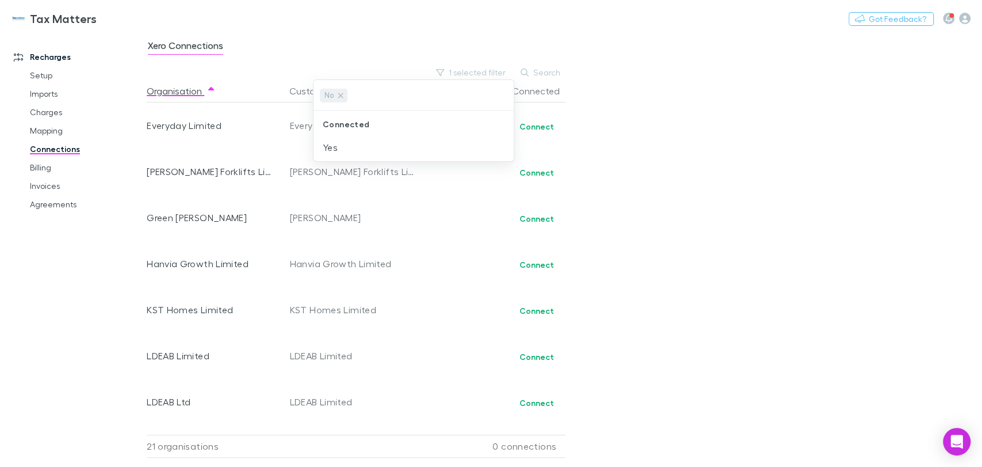
click at [409, 280] on div at bounding box center [491, 233] width 982 height 467
click at [461, 76] on button "1 selected filter" at bounding box center [471, 73] width 82 height 14
click at [400, 278] on div at bounding box center [491, 233] width 982 height 467
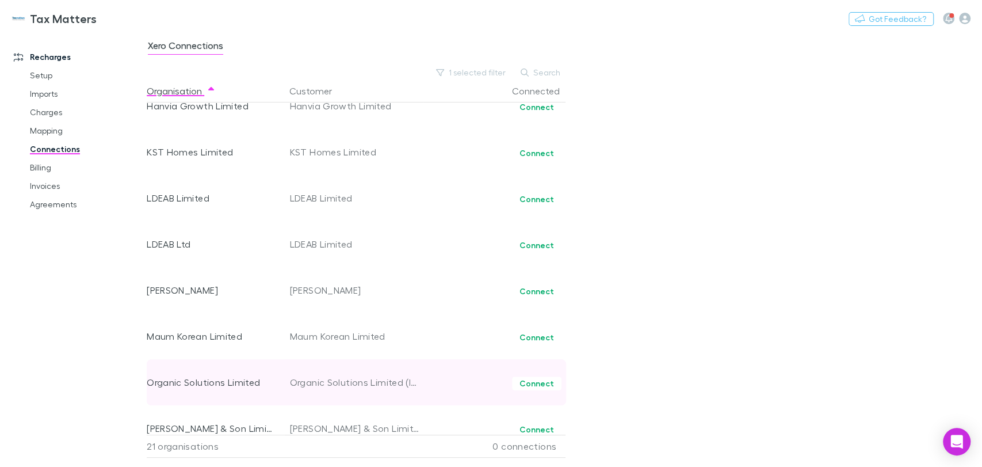
scroll to position [255, 0]
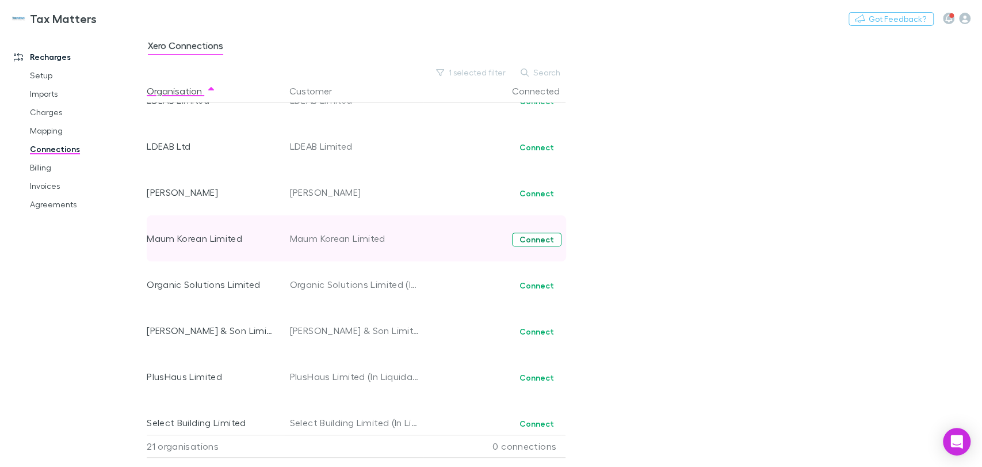
click at [537, 243] on button "Connect" at bounding box center [536, 239] width 49 height 14
